Goal: Transaction & Acquisition: Subscribe to service/newsletter

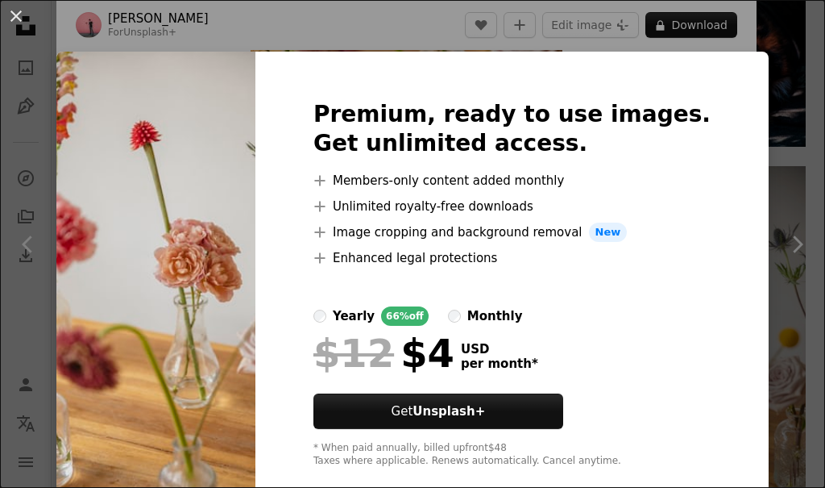
scroll to position [30, 0]
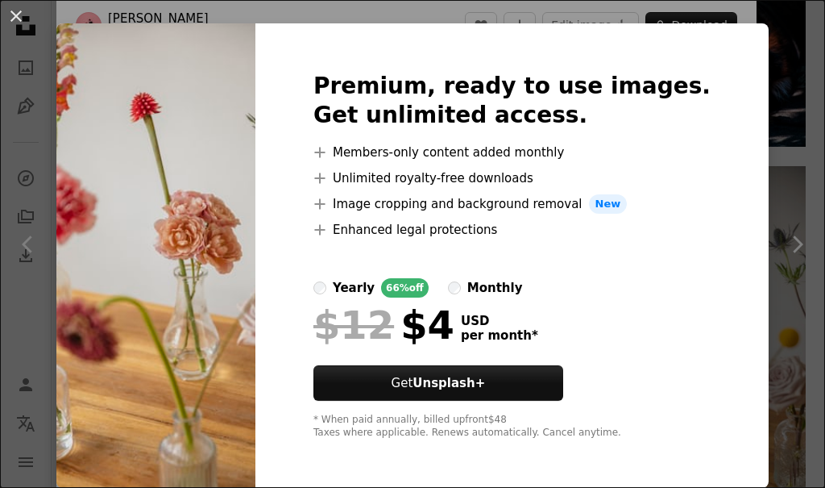
click at [166, 253] on img at bounding box center [155, 255] width 199 height 464
click at [256, 89] on img at bounding box center [155, 255] width 199 height 464
click at [775, 32] on div "An X shape Premium, ready to use images. Get unlimited access. A plus sign Memb…" at bounding box center [412, 244] width 825 height 488
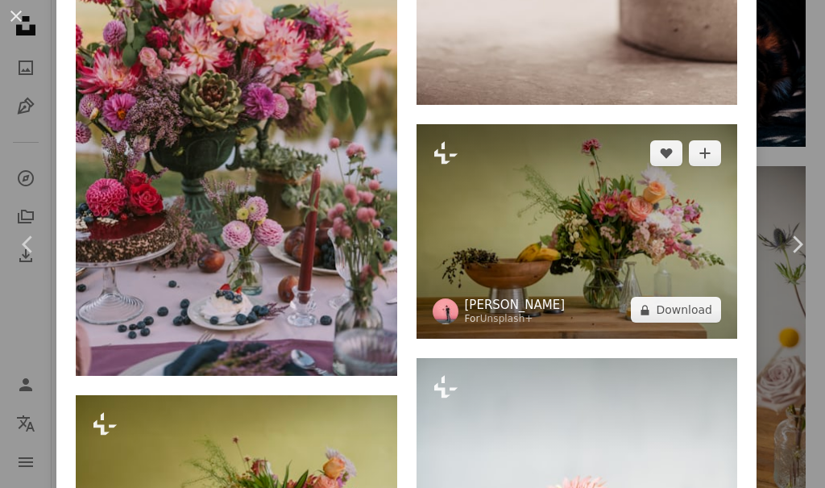
scroll to position [3063, 0]
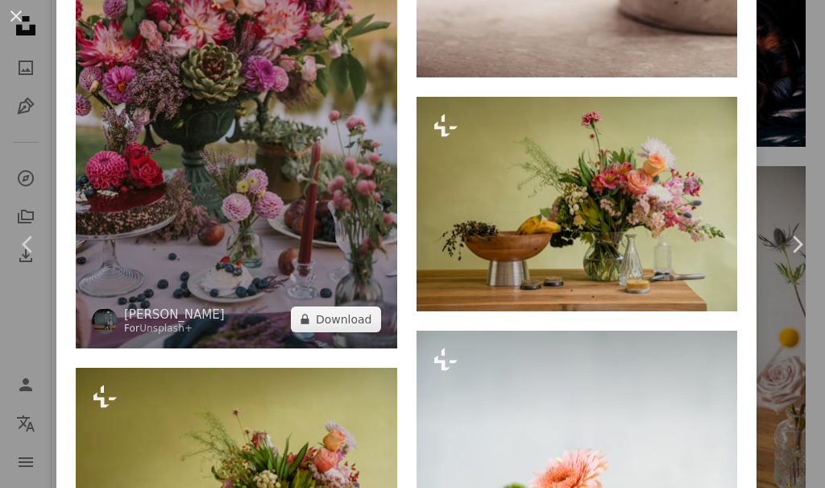
click at [290, 184] on img at bounding box center [237, 107] width 322 height 481
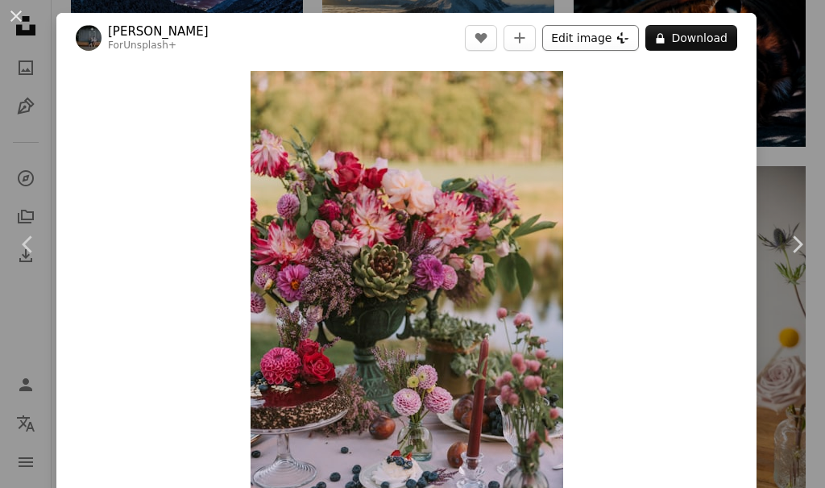
click at [617, 38] on icon "Plus sign for Unsplash+" at bounding box center [623, 37] width 13 height 13
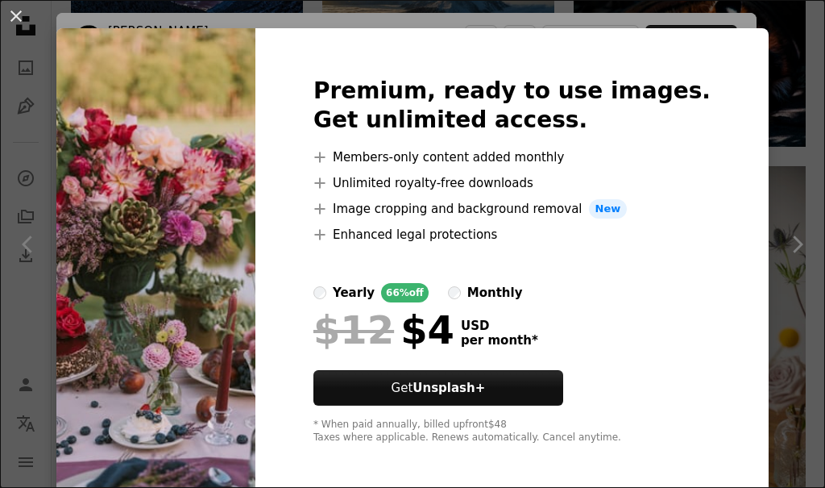
scroll to position [30, 0]
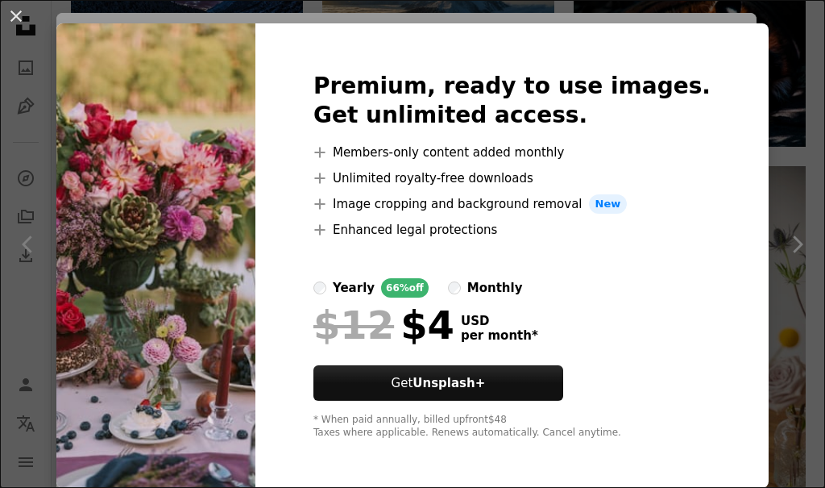
click at [494, 285] on label "monthly" at bounding box center [485, 287] width 75 height 19
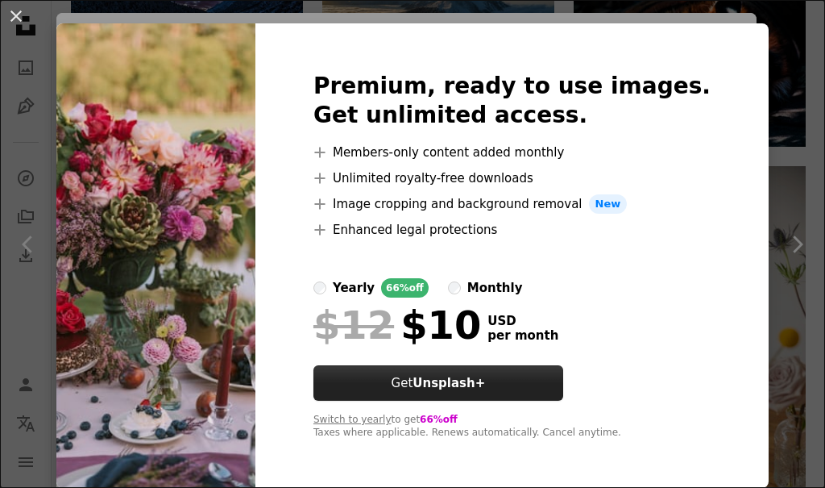
click at [477, 380] on strong "Unsplash+" at bounding box center [449, 383] width 73 height 15
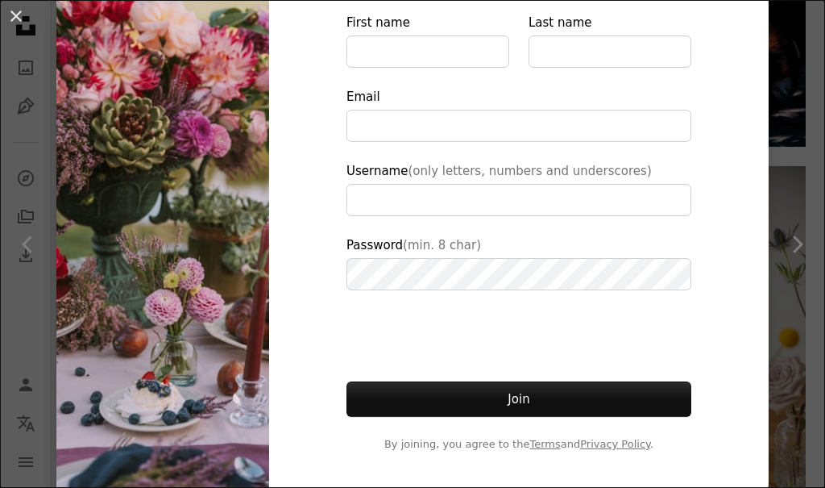
scroll to position [190, 0]
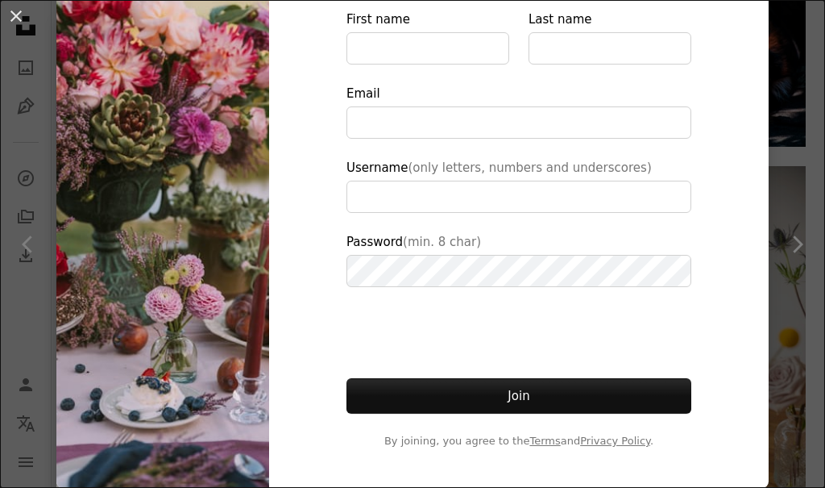
click at [239, 292] on img at bounding box center [162, 174] width 213 height 626
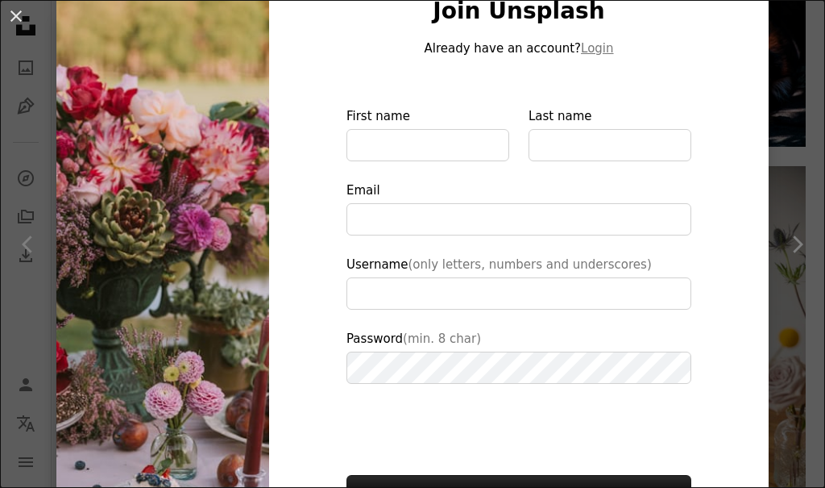
scroll to position [0, 0]
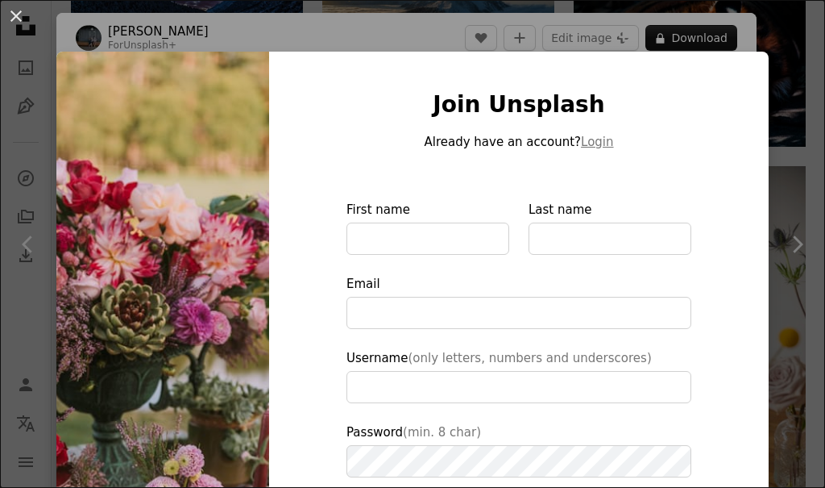
type input "**********"
click at [780, 60] on div "An X shape Join Unsplash Already have an account? Login First name Last name Em…" at bounding box center [412, 244] width 825 height 488
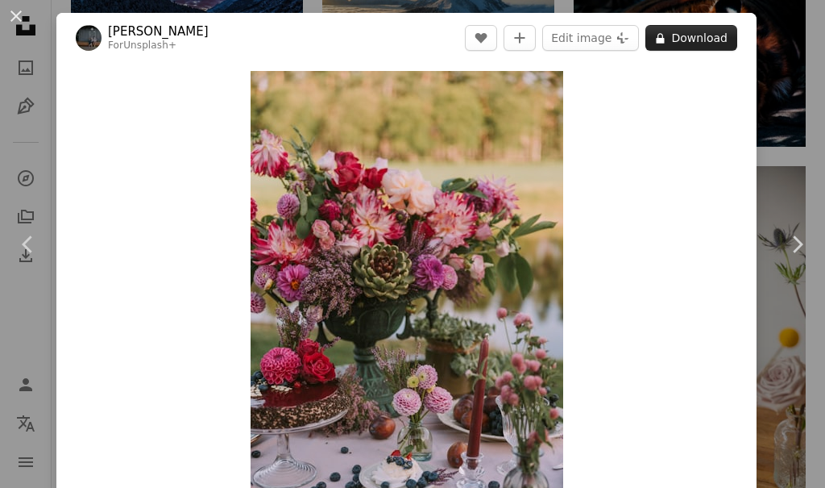
click at [683, 41] on button "A lock Download" at bounding box center [692, 38] width 92 height 26
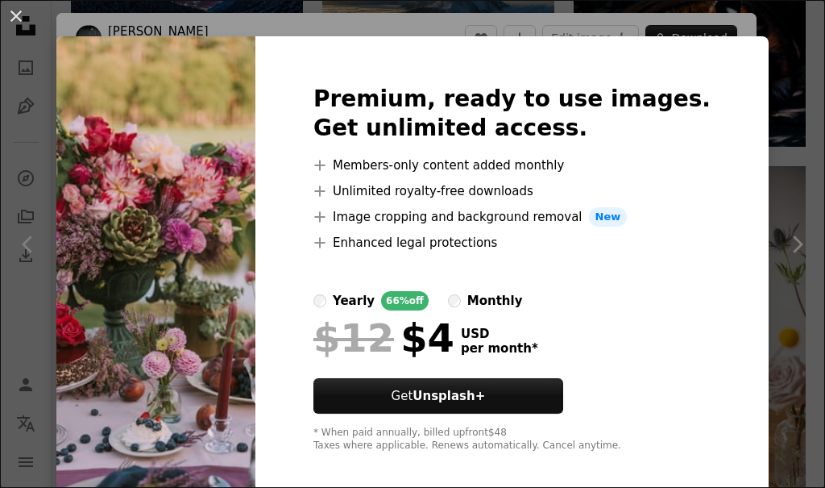
scroll to position [30, 0]
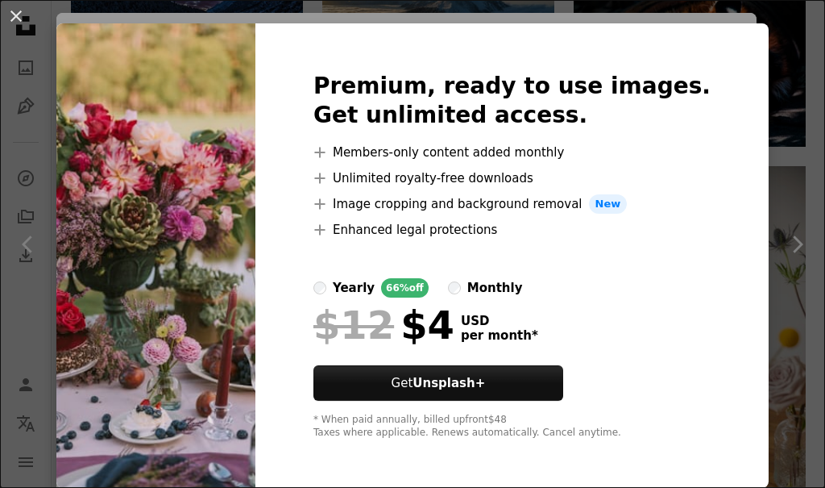
click at [256, 229] on img at bounding box center [155, 255] width 199 height 464
click at [760, 44] on div "An X shape Premium, ready to use images. Get unlimited access. A plus sign Memb…" at bounding box center [412, 244] width 825 height 488
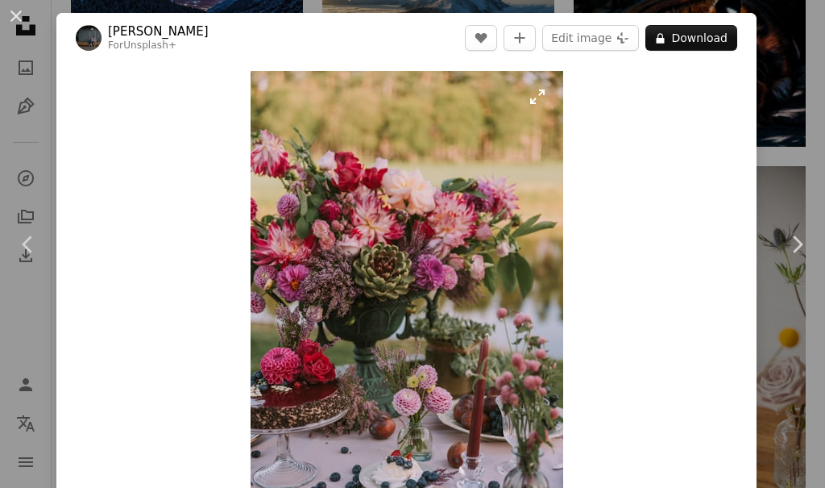
click at [335, 195] on img "Zoom in on this image" at bounding box center [407, 305] width 313 height 468
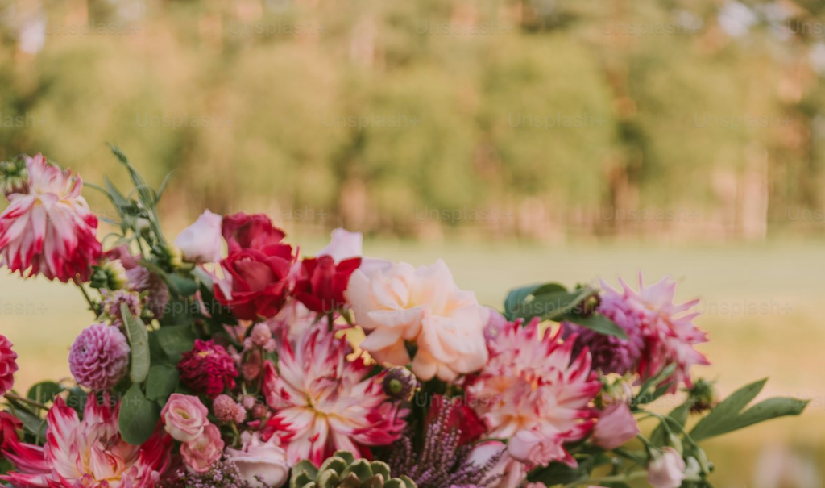
scroll to position [357, 0]
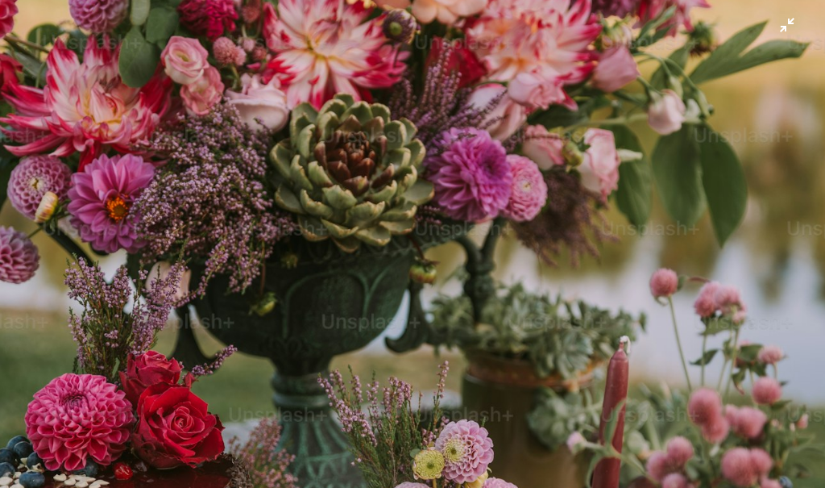
drag, startPoint x: 335, startPoint y: 194, endPoint x: 215, endPoint y: 246, distance: 130.7
click at [215, 246] on img "Zoom out on this image" at bounding box center [412, 261] width 827 height 1239
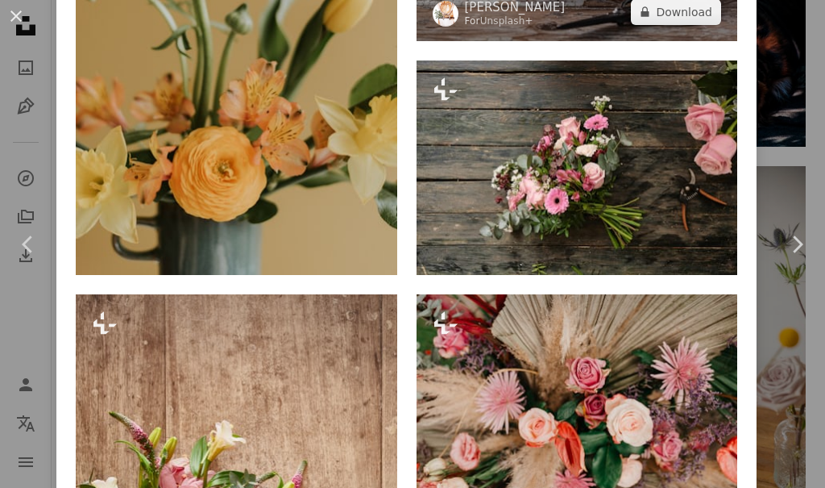
scroll to position [6064, 0]
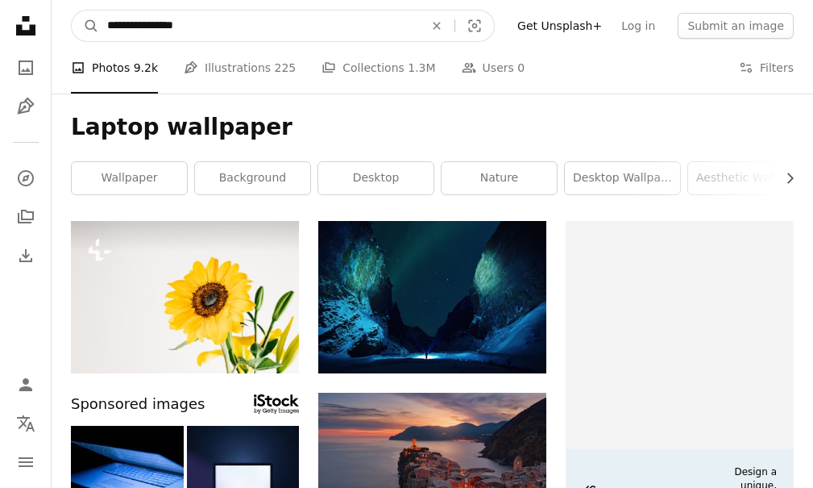
click at [277, 30] on input "**********" at bounding box center [259, 25] width 320 height 31
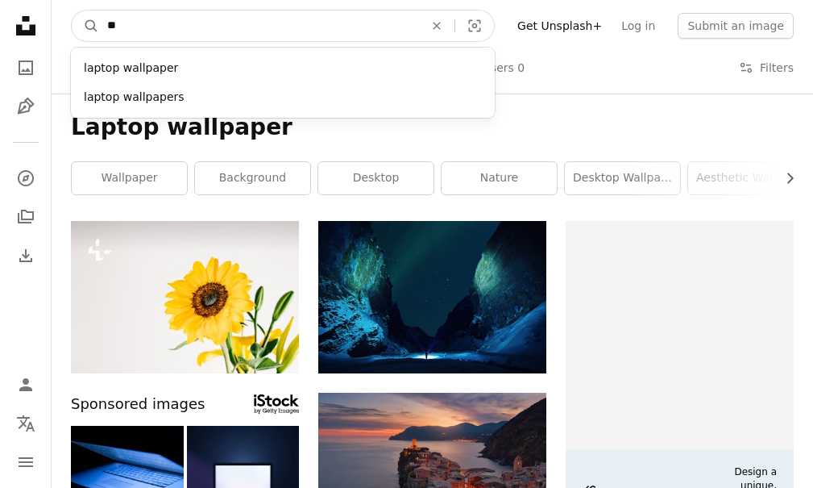
type input "*"
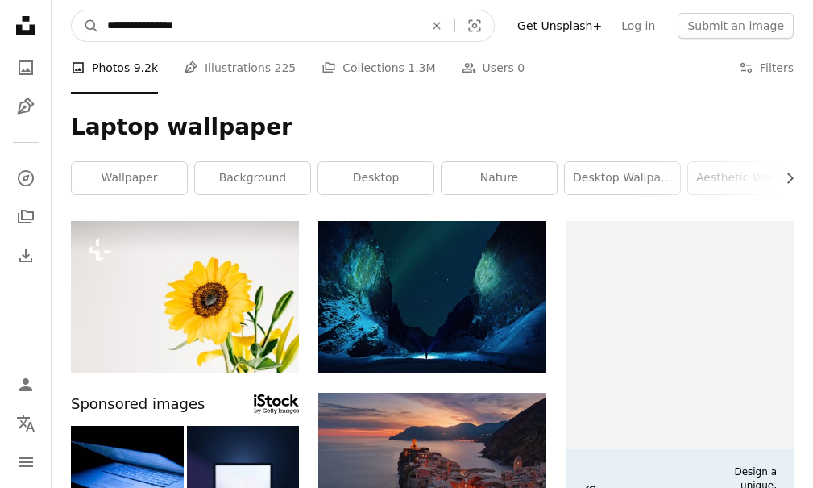
type input "**********"
click at [72, 10] on button "A magnifying glass" at bounding box center [85, 25] width 27 height 31
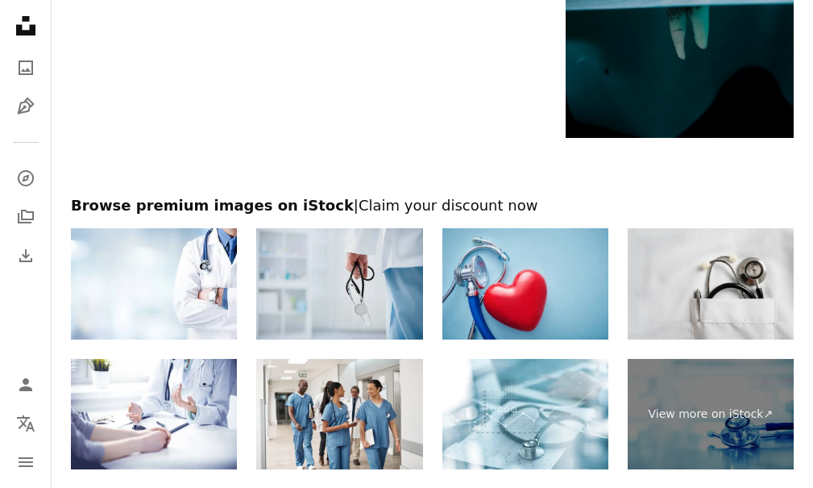
scroll to position [1960, 0]
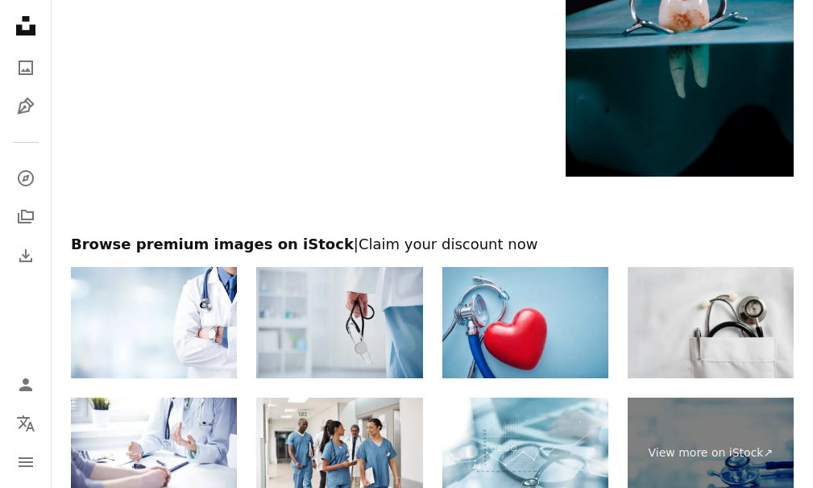
click at [351, 332] on img at bounding box center [339, 322] width 166 height 111
